Goal: Transaction & Acquisition: Purchase product/service

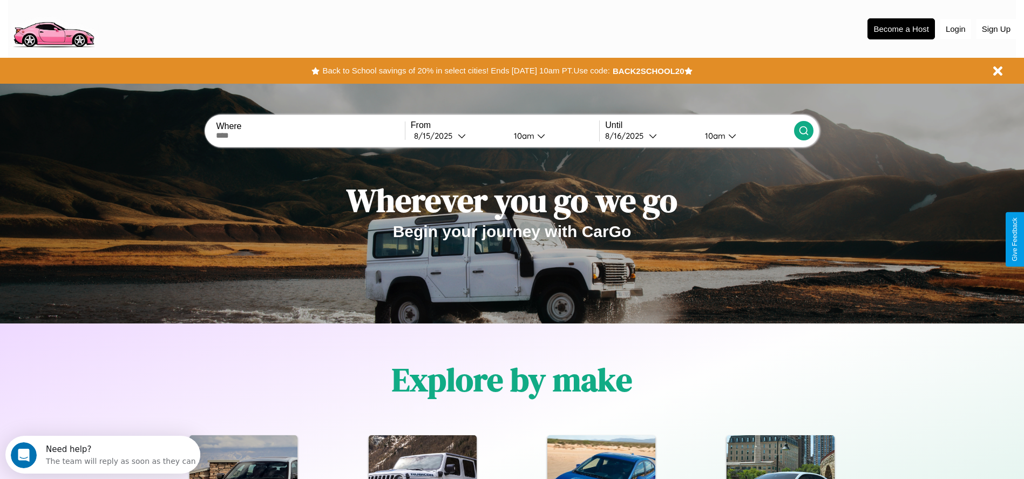
scroll to position [224, 0]
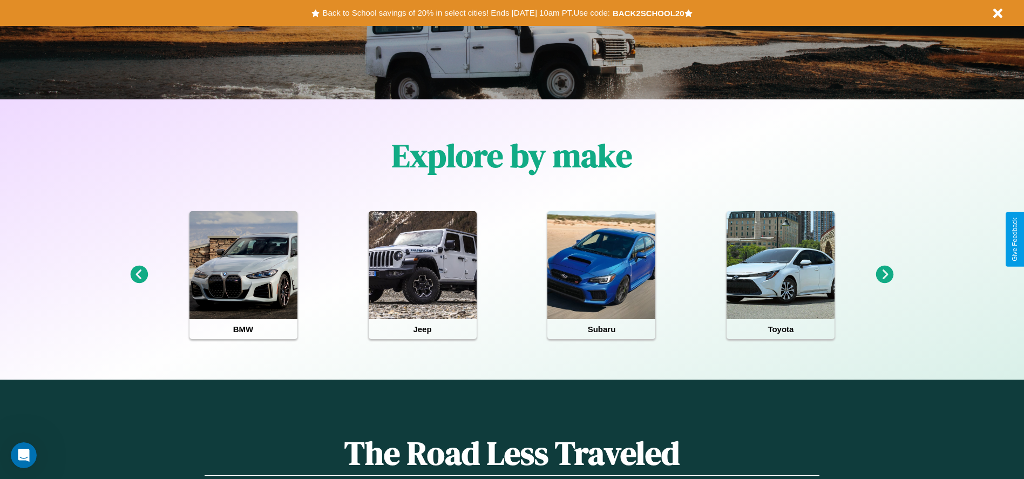
click at [139, 275] on icon at bounding box center [139, 275] width 18 height 18
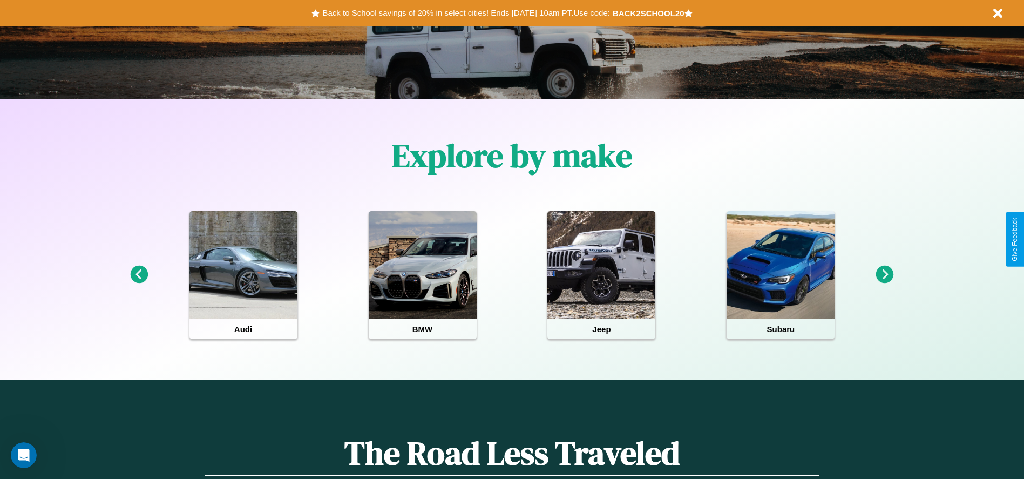
click at [885, 275] on icon at bounding box center [885, 275] width 18 height 18
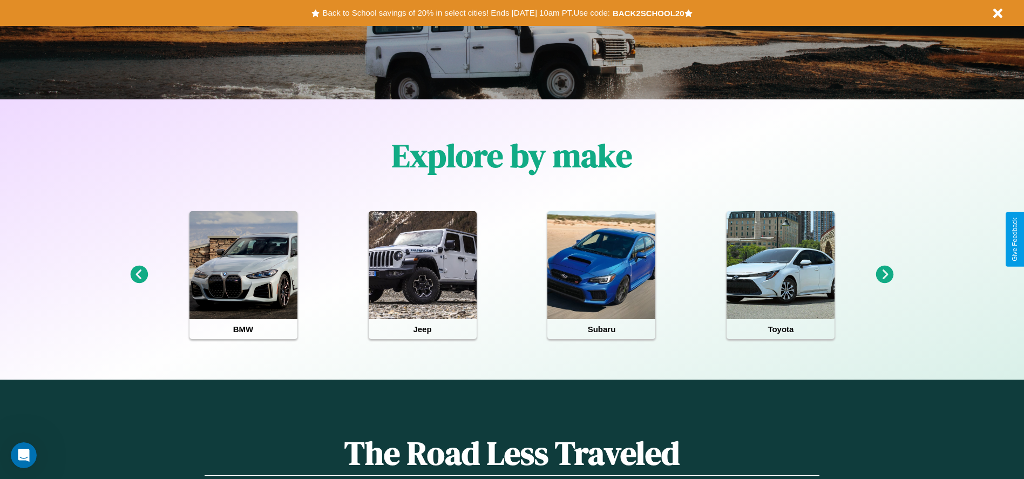
click at [885, 275] on icon at bounding box center [885, 275] width 18 height 18
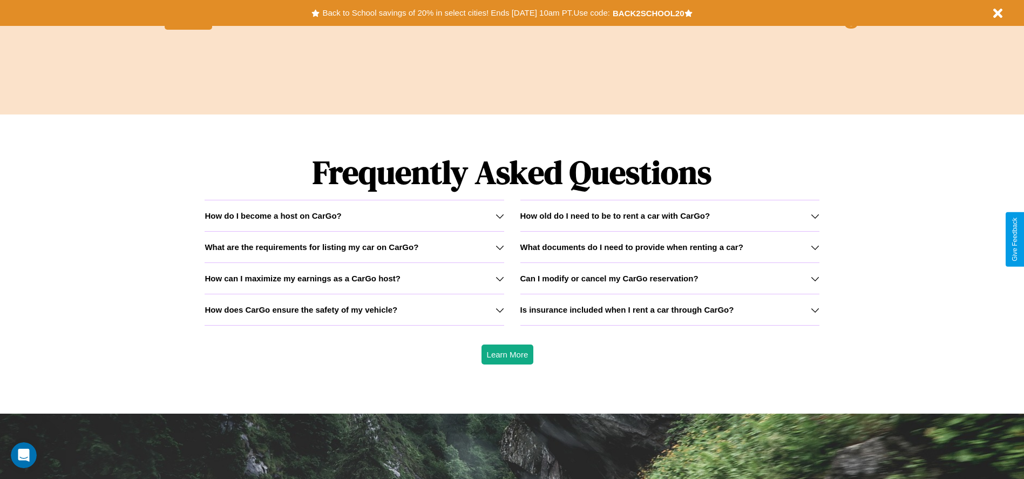
scroll to position [1549, 0]
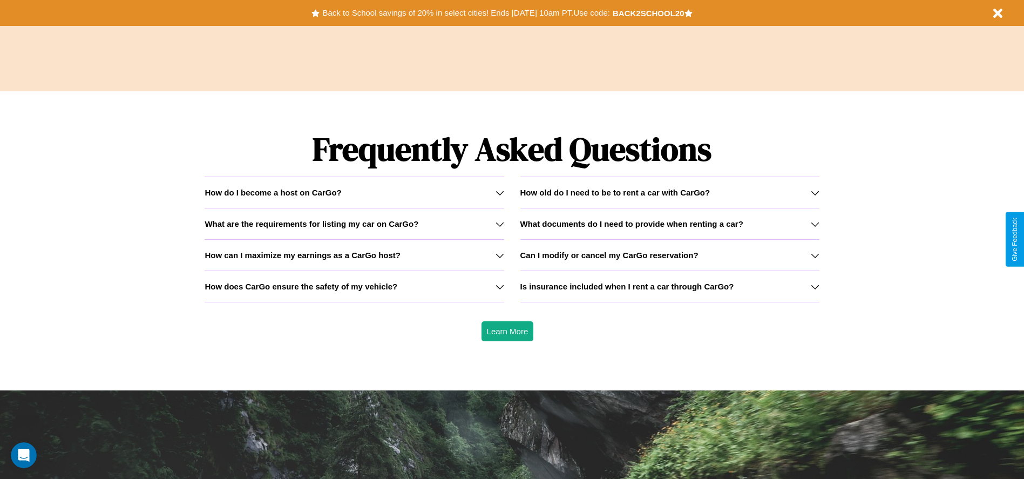
click at [815, 255] on icon at bounding box center [815, 255] width 9 height 9
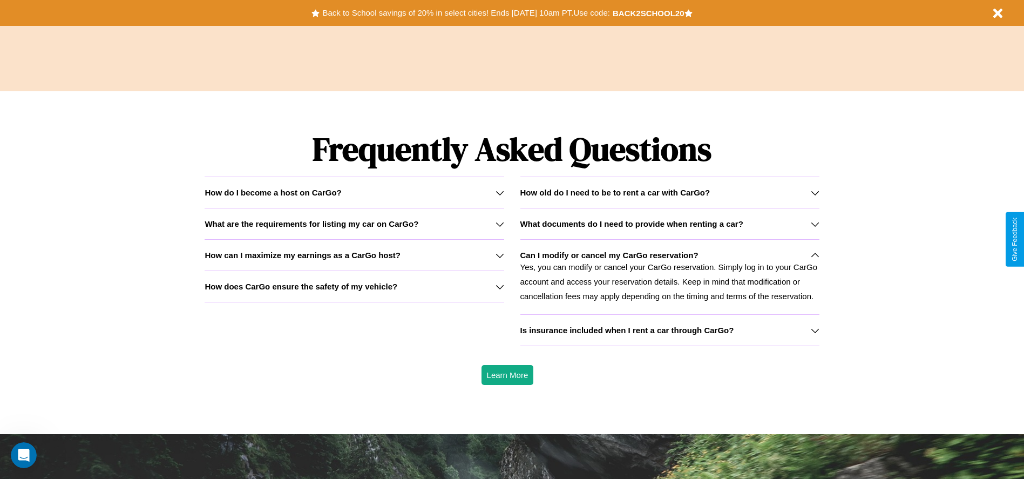
click at [354, 224] on h3 "What are the requirements for listing my car on CarGo?" at bounding box center [312, 223] width 214 height 9
click at [670, 330] on h3 "Is insurance included when I rent a car through CarGo?" at bounding box center [628, 330] width 214 height 9
click at [466, 13] on button "Back to School savings of 20% in select cities! Ends [DATE] 10am PT. Use code:" at bounding box center [466, 12] width 293 height 15
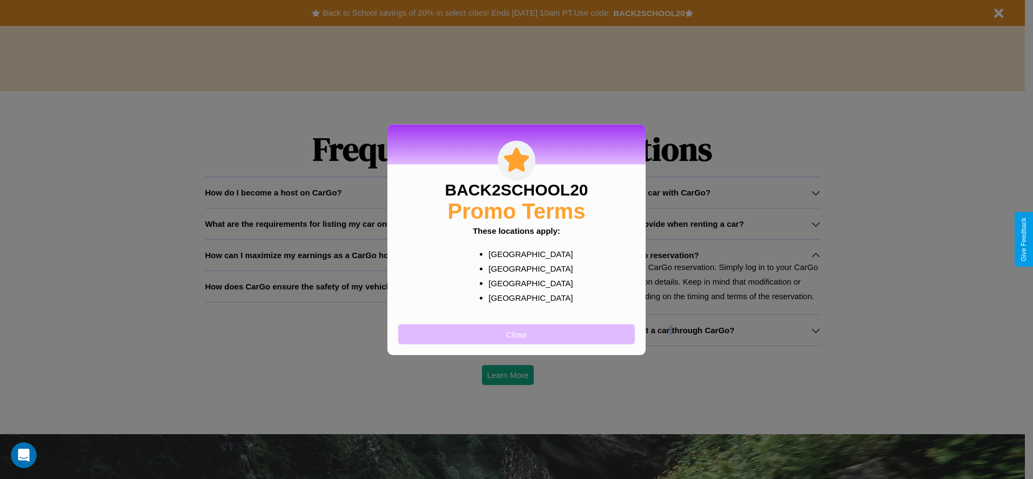
click at [516, 334] on button "Close" at bounding box center [516, 334] width 237 height 20
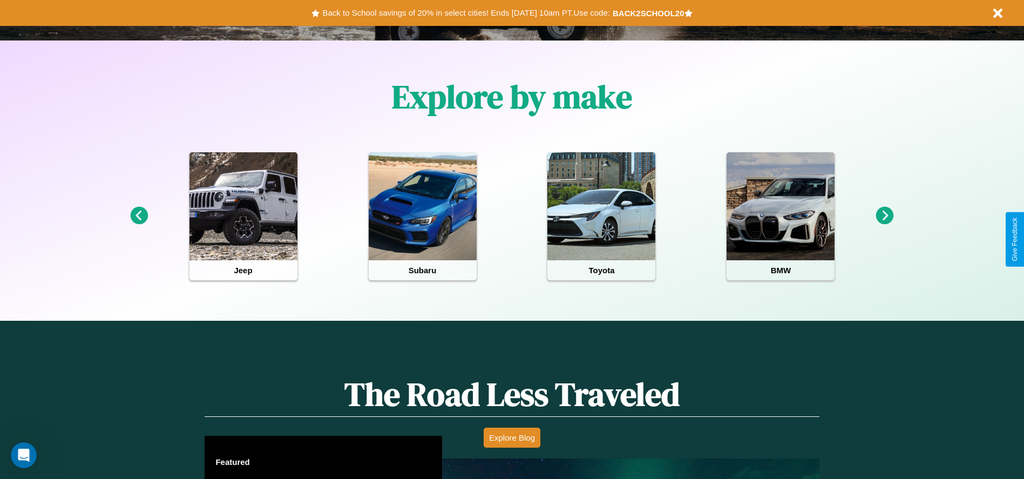
scroll to position [224, 0]
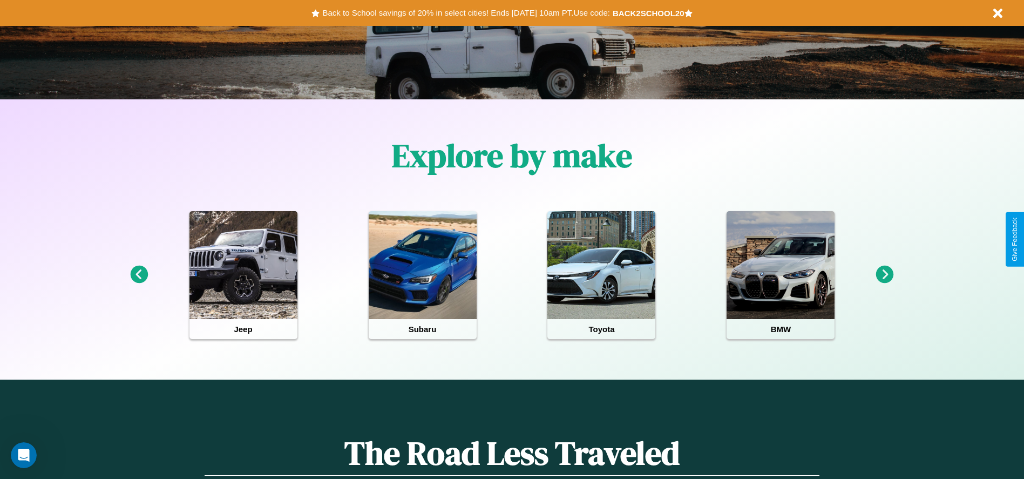
click at [885, 275] on icon at bounding box center [885, 275] width 18 height 18
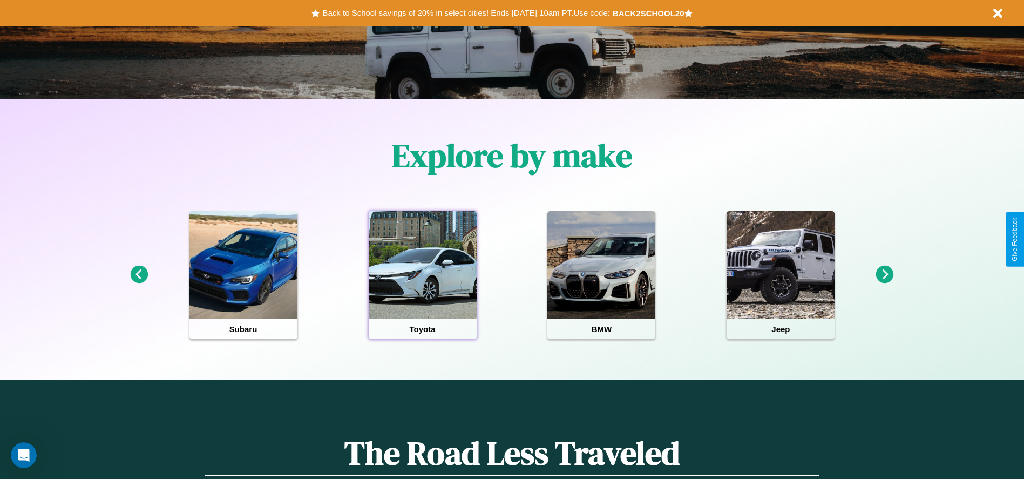
click at [422, 275] on div at bounding box center [423, 265] width 108 height 108
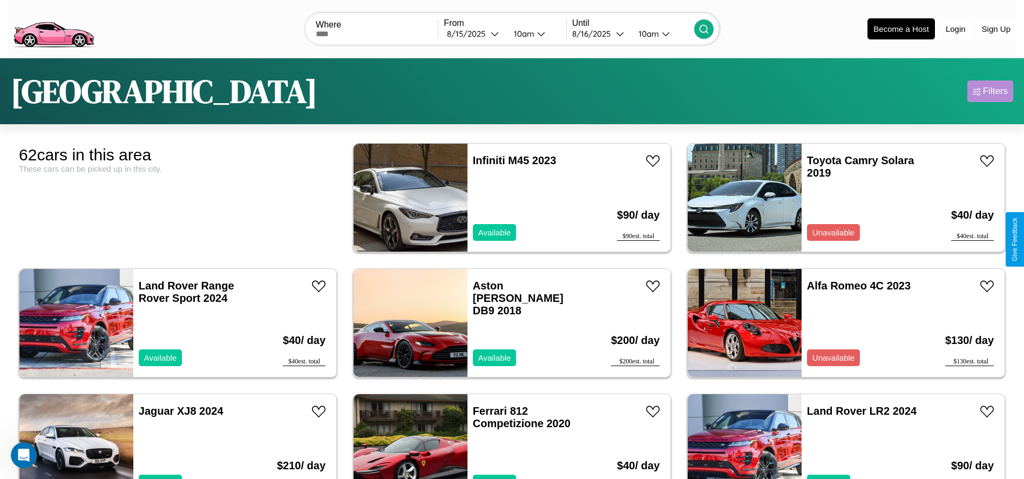
click at [990, 91] on div "Filters" at bounding box center [995, 91] width 25 height 11
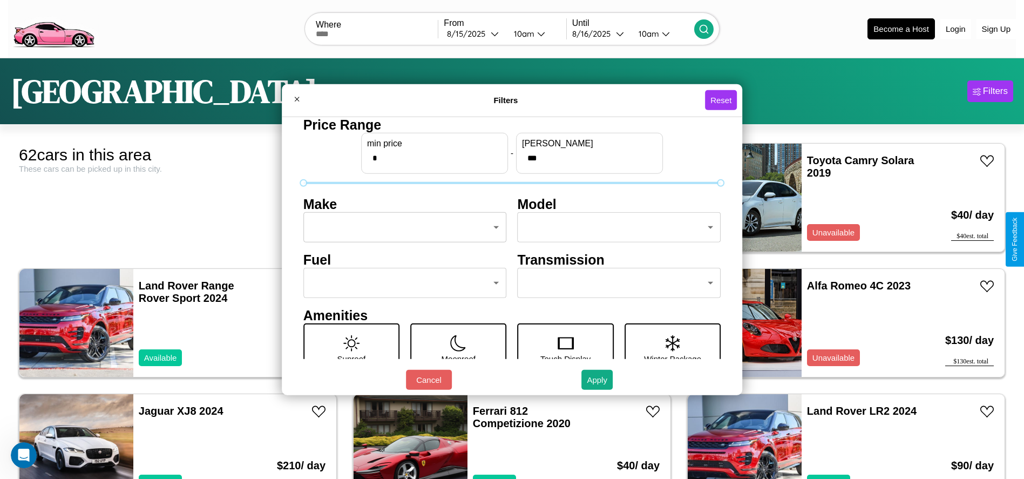
click at [402, 227] on body "CarGo Where From [DATE] 10am Until [DATE] 10am Become a Host Login Sign Up [GEO…" at bounding box center [512, 273] width 1024 height 546
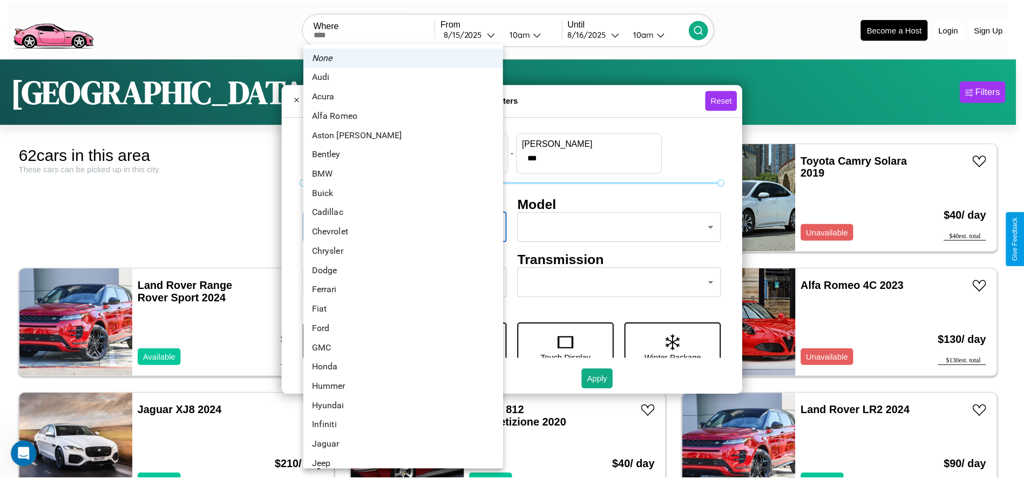
scroll to position [34, 0]
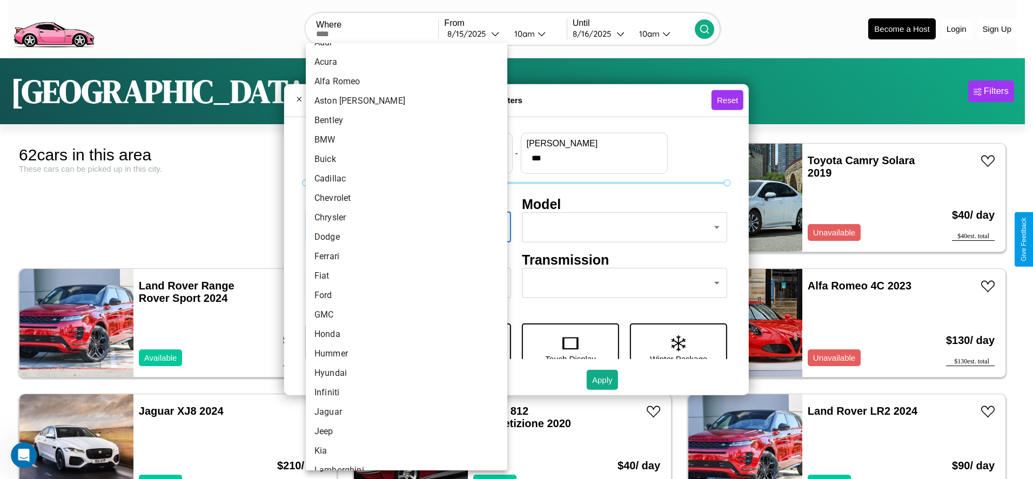
click at [402, 257] on li "Ferrari" at bounding box center [406, 256] width 201 height 19
type input "*******"
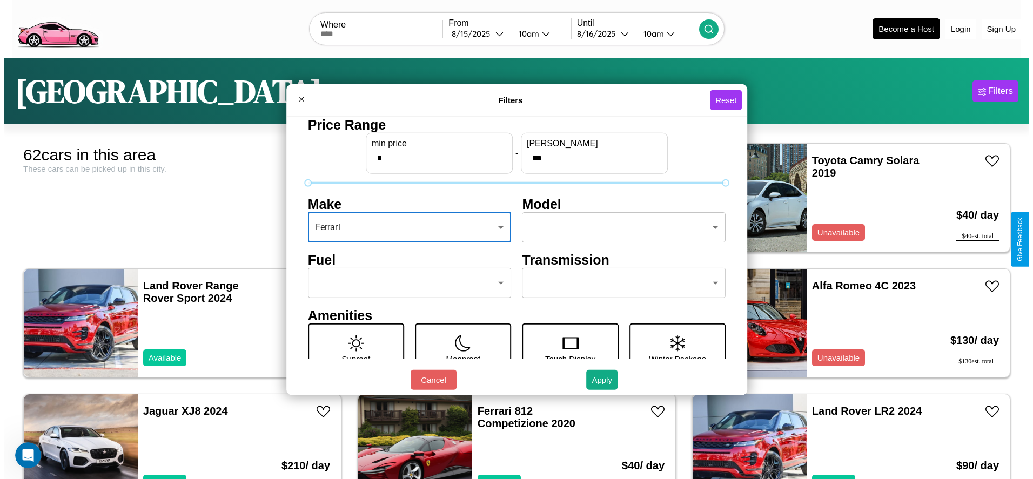
scroll to position [45, 0]
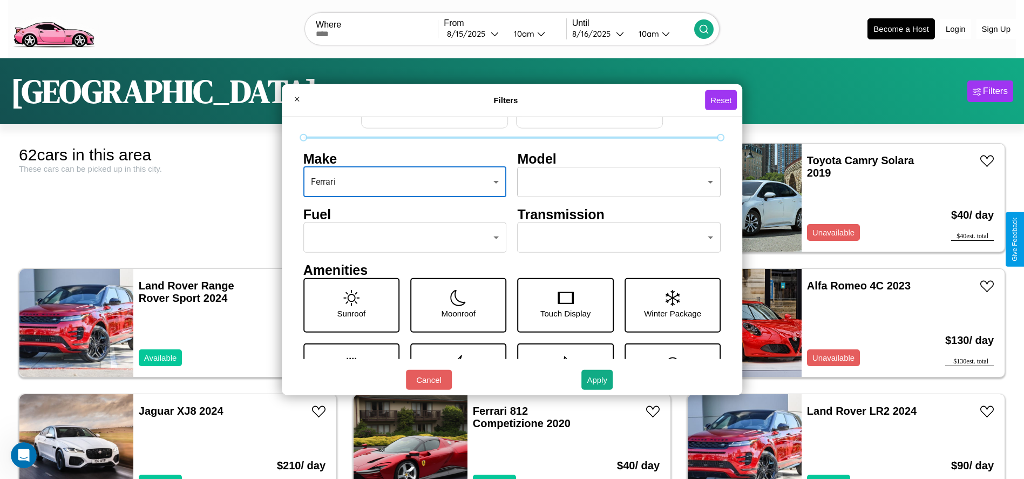
click at [402, 238] on body "CarGo Where From [DATE] 10am Until [DATE] 10am Become a Host Login Sign Up [GEO…" at bounding box center [512, 273] width 1024 height 546
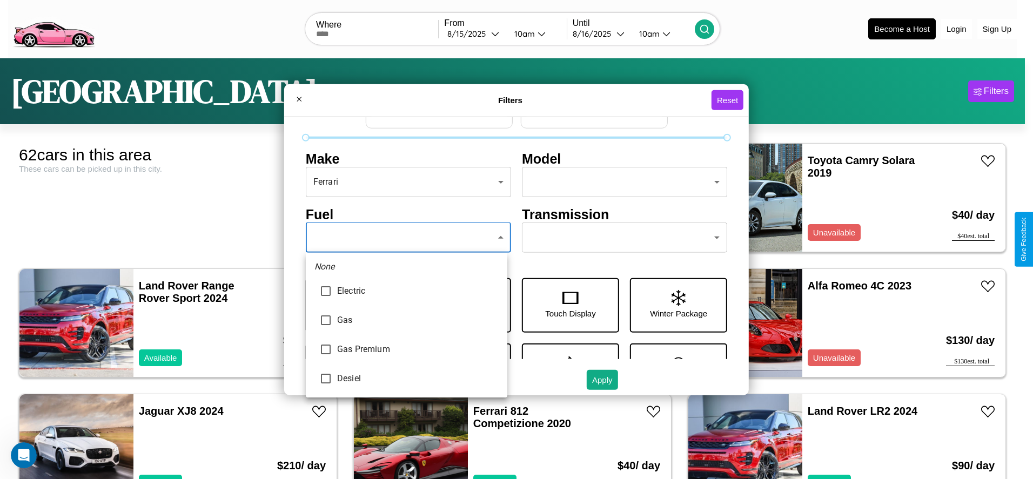
type input "***"
click at [406, 238] on div at bounding box center [516, 239] width 1033 height 479
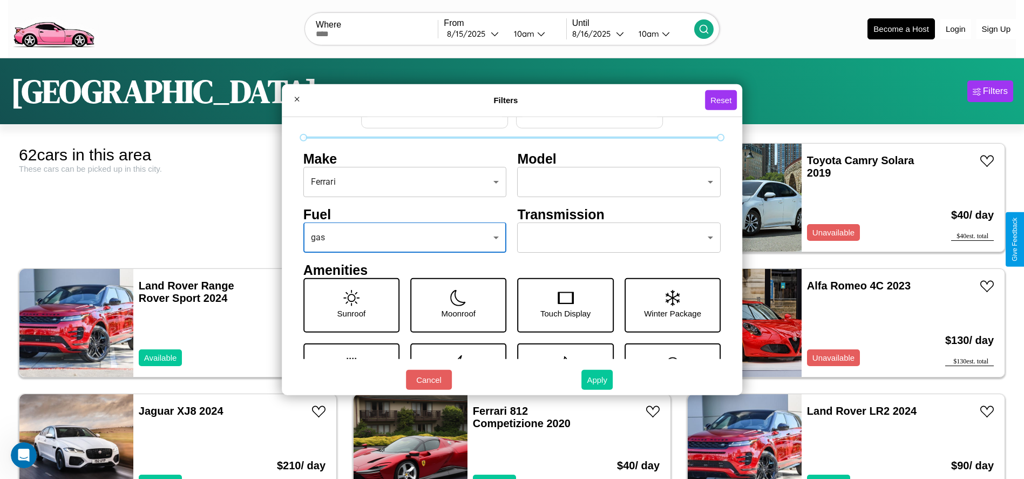
click at [598, 380] on button "Apply" at bounding box center [597, 380] width 31 height 20
